Goal: Check status: Check status

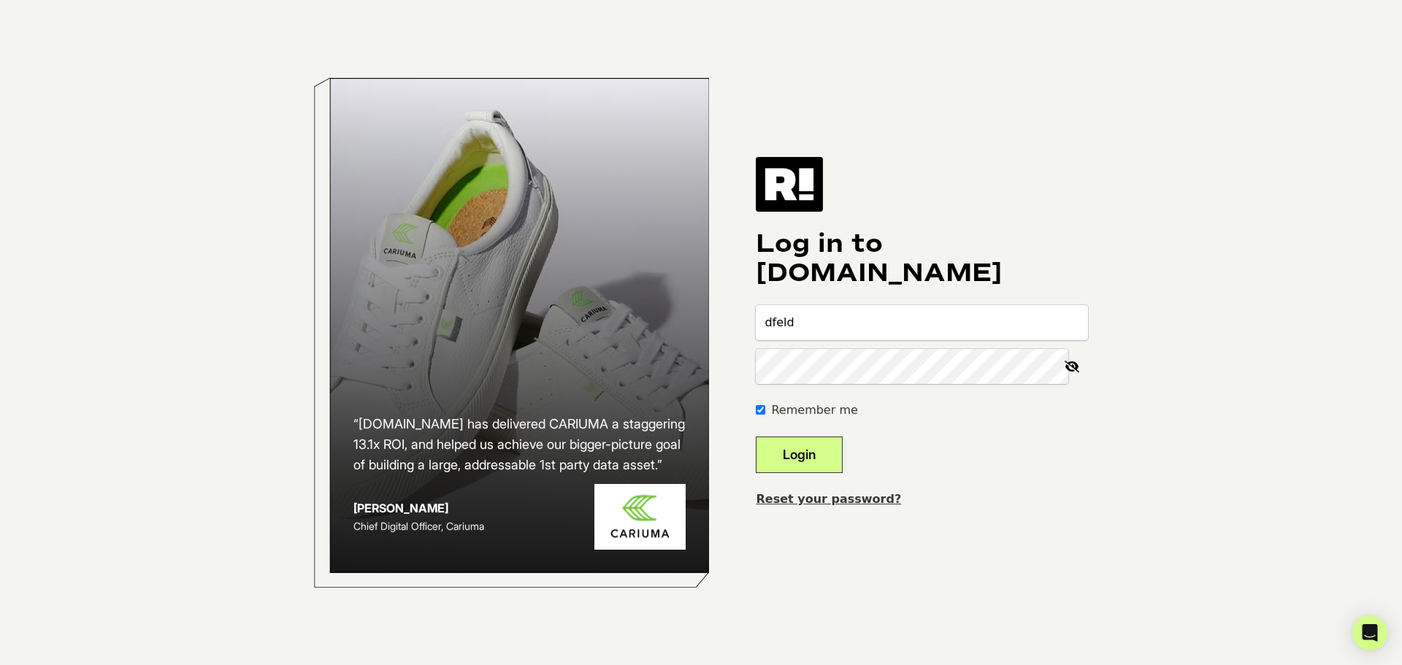
type input "dfeld@dunhamshq.com"
click at [756, 437] on button "Login" at bounding box center [799, 455] width 87 height 37
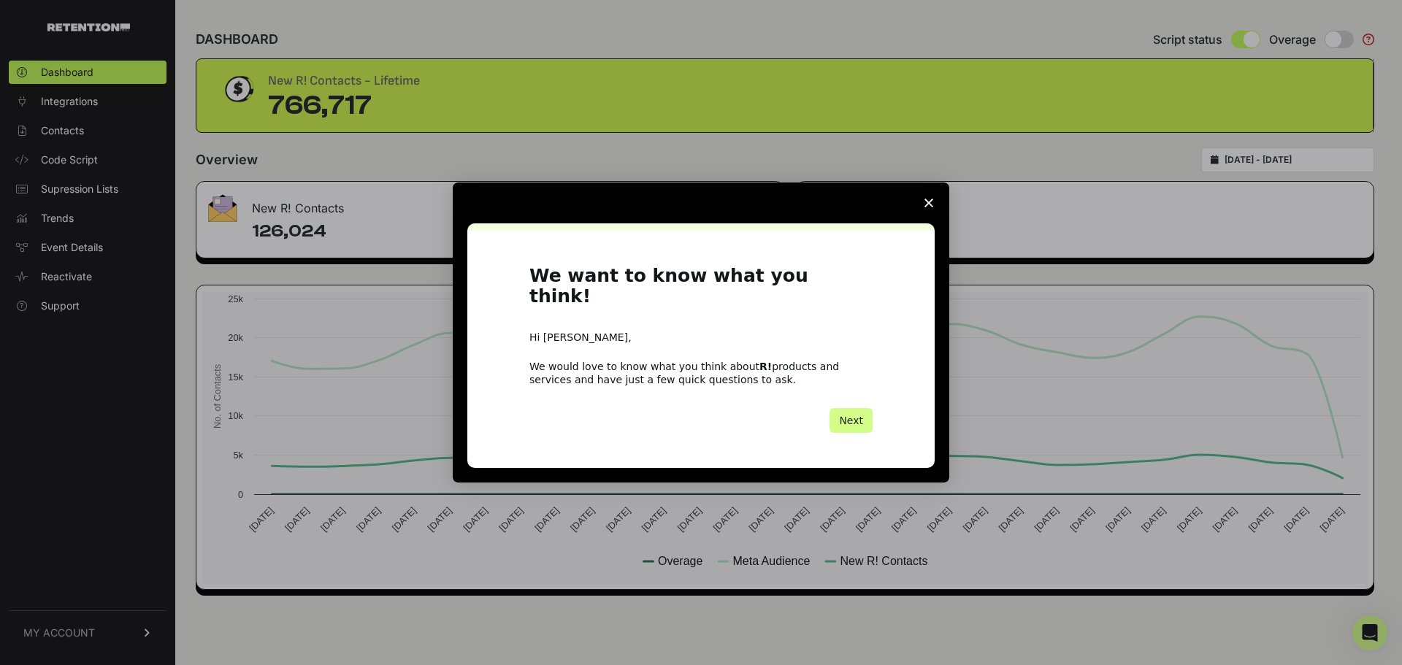
click at [932, 207] on icon "Close survey" at bounding box center [928, 203] width 9 height 9
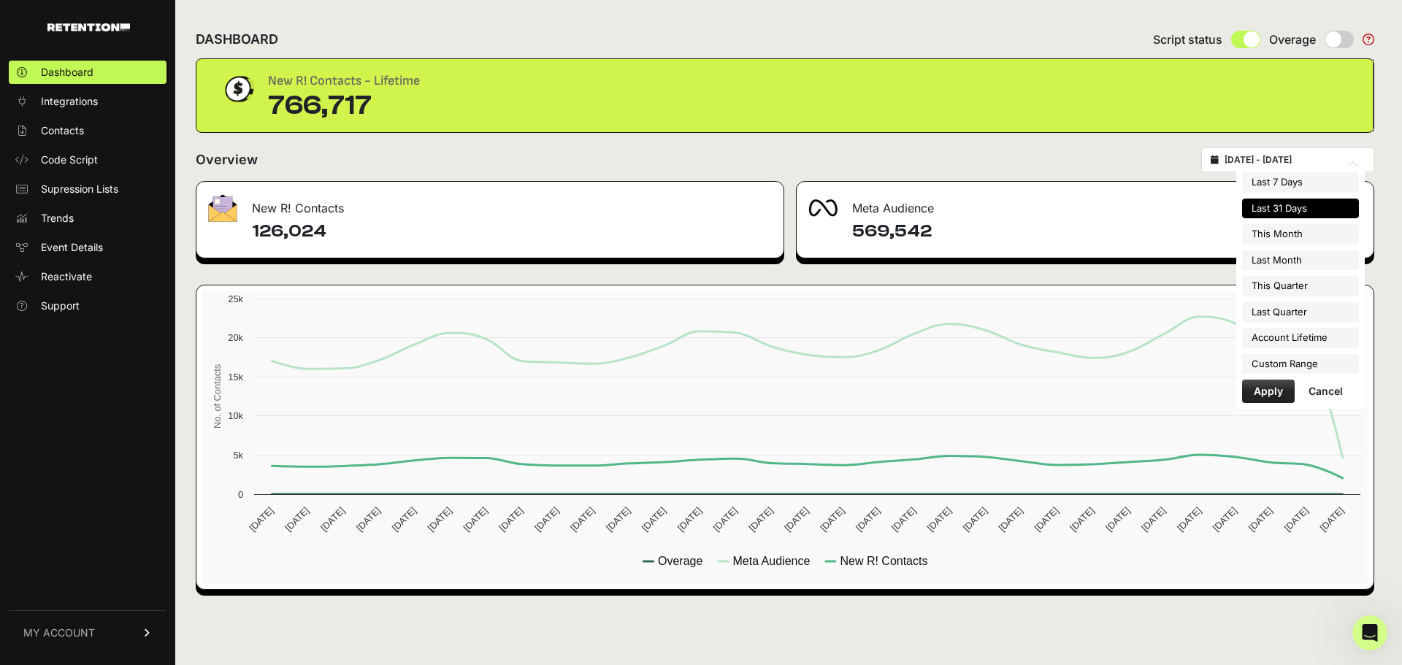
click at [1285, 163] on input "[DATE] - [DATE]" at bounding box center [1294, 160] width 140 height 12
click at [1295, 338] on li "Account Lifetime" at bounding box center [1300, 338] width 117 height 20
type input "[DATE] - [DATE]"
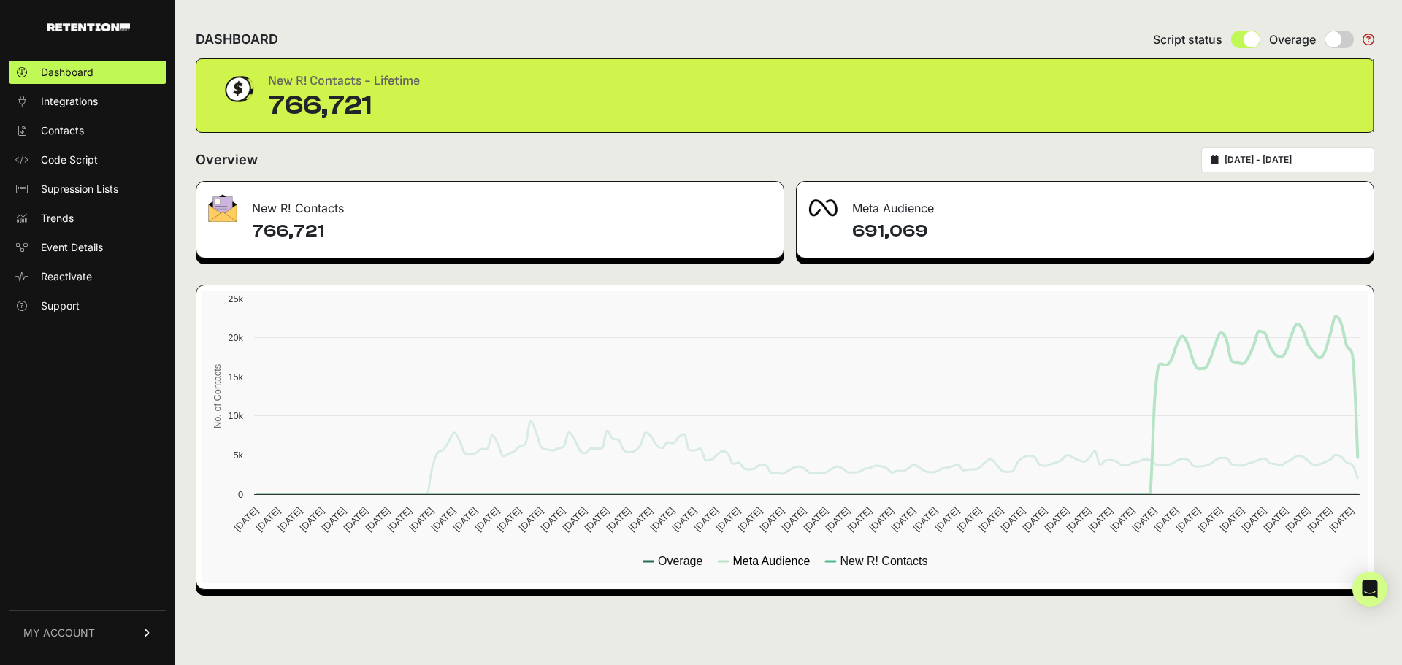
click at [785, 565] on text "Meta Audience" at bounding box center [770, 561] width 77 height 12
